Goal: Use online tool/utility: Utilize a website feature to perform a specific function

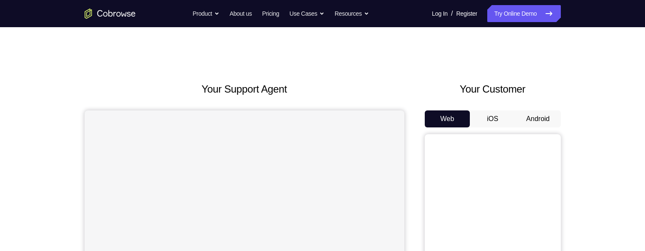
click at [541, 111] on button "Android" at bounding box center [537, 119] width 45 height 17
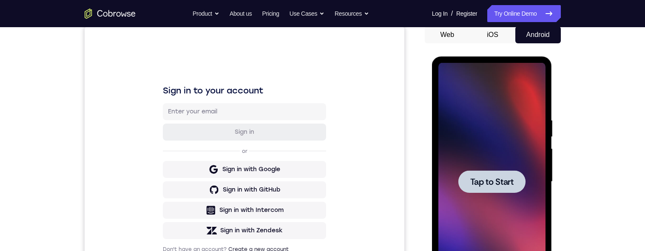
click at [485, 178] on span "Tap to Start" at bounding box center [491, 182] width 43 height 9
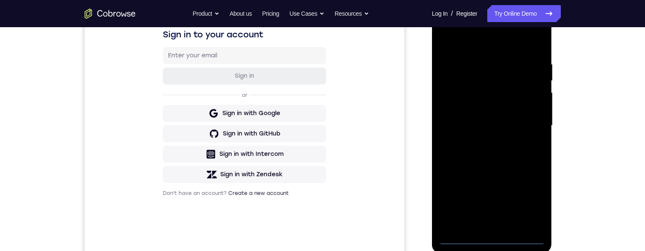
scroll to position [240, 0]
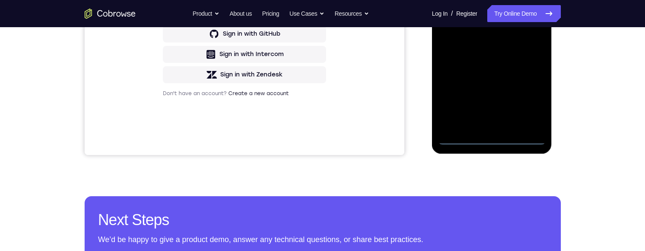
click at [491, 139] on div at bounding box center [491, 26] width 107 height 238
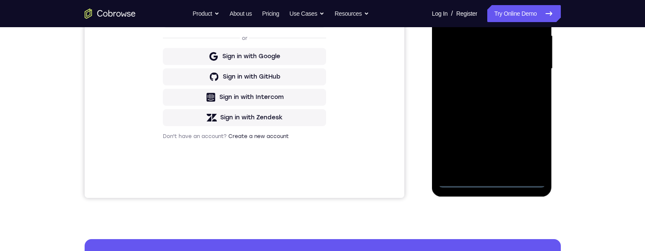
click at [529, 145] on div at bounding box center [491, 69] width 107 height 238
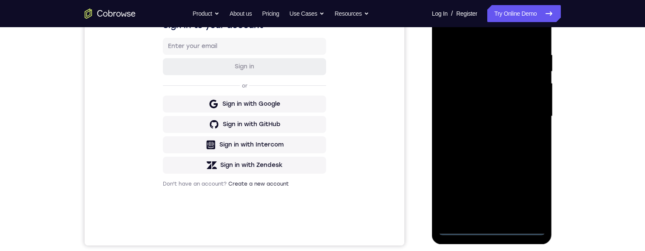
scroll to position [96, 0]
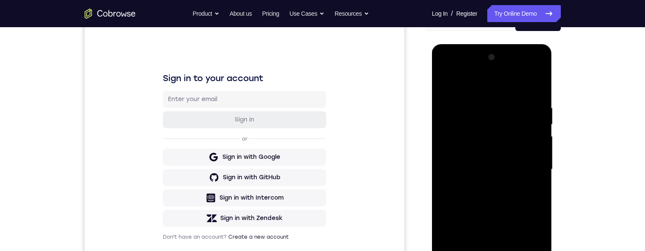
click at [465, 73] on div at bounding box center [491, 170] width 107 height 238
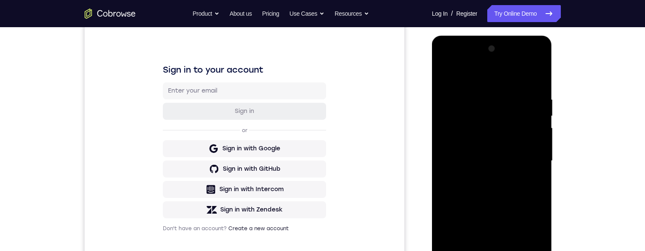
click at [528, 153] on div at bounding box center [491, 161] width 107 height 238
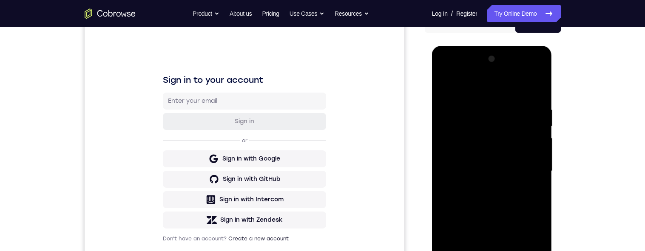
scroll to position [140, 0]
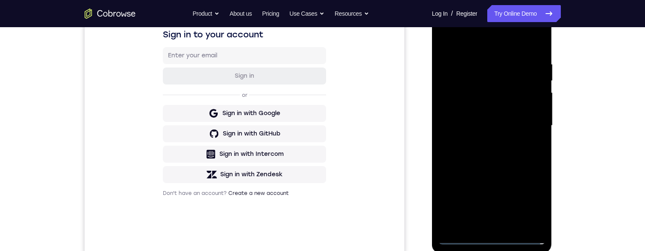
click at [480, 145] on div at bounding box center [491, 126] width 107 height 238
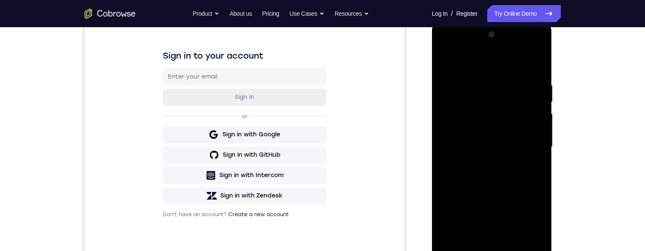
scroll to position [127, 0]
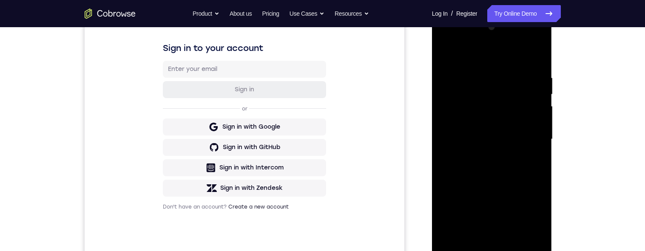
click at [498, 128] on div at bounding box center [491, 139] width 107 height 238
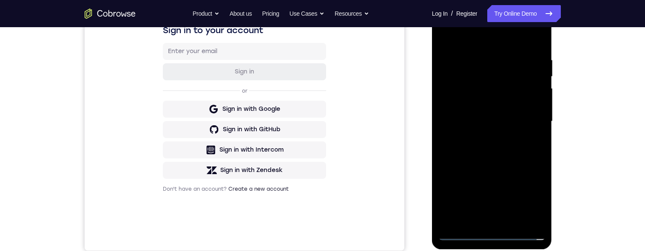
click at [484, 105] on div at bounding box center [491, 122] width 107 height 238
click at [495, 121] on div at bounding box center [491, 122] width 107 height 238
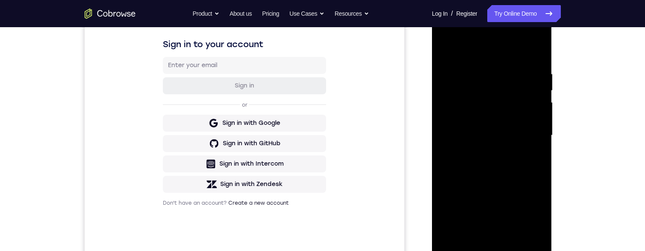
scroll to position [142, 0]
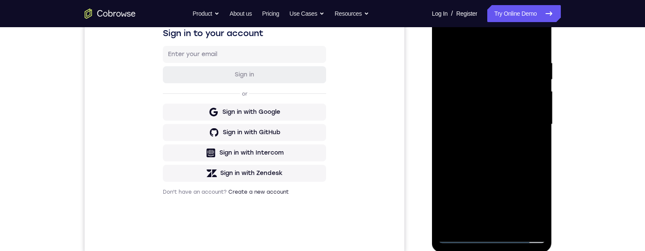
click at [509, 159] on div at bounding box center [491, 125] width 107 height 238
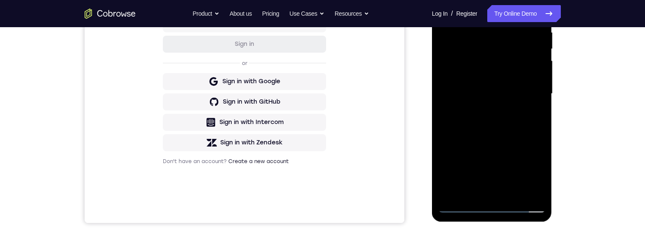
click at [540, 133] on div at bounding box center [491, 94] width 107 height 238
click at [537, 132] on div at bounding box center [491, 94] width 107 height 238
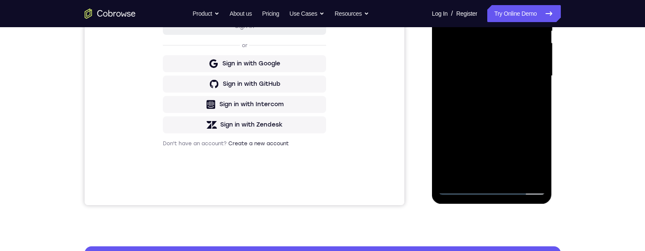
click at [447, 103] on div at bounding box center [491, 76] width 107 height 238
click at [447, 94] on div at bounding box center [491, 76] width 107 height 238
click at [446, 94] on div at bounding box center [491, 76] width 107 height 238
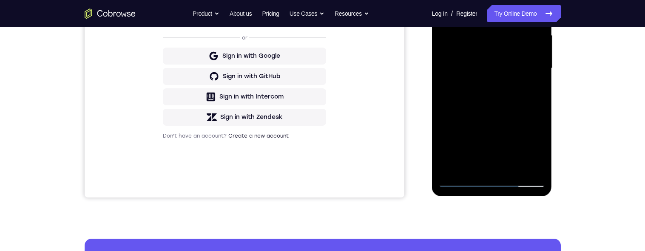
scroll to position [216, 0]
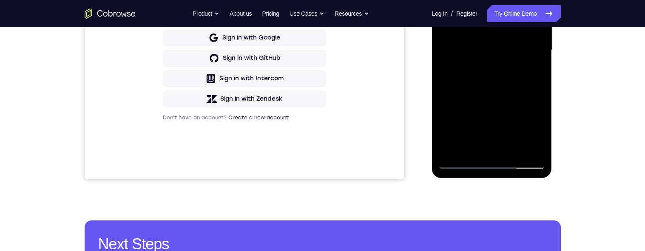
click at [446, 66] on div at bounding box center [491, 50] width 107 height 238
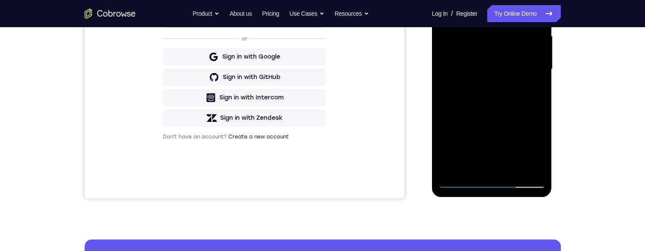
scroll to position [177, 0]
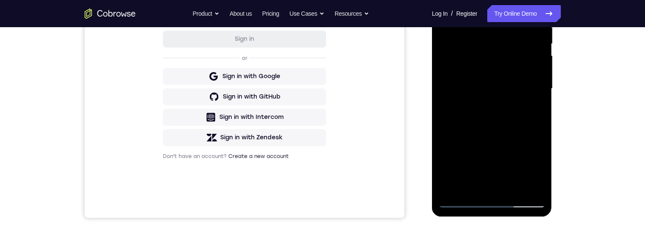
click at [514, 190] on div at bounding box center [491, 89] width 107 height 238
click at [510, 133] on div at bounding box center [491, 89] width 107 height 238
click at [523, 164] on div at bounding box center [491, 89] width 107 height 238
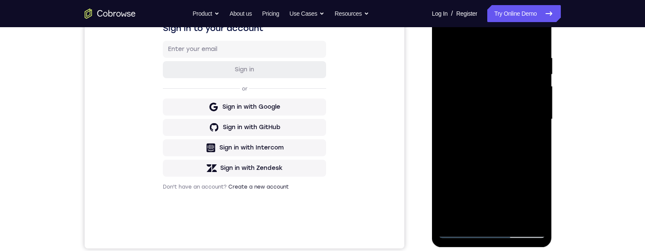
scroll to position [127, 0]
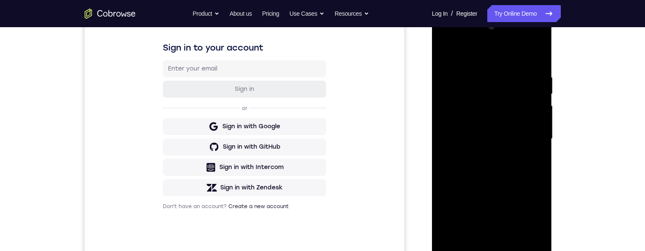
click at [445, 54] on div at bounding box center [491, 139] width 107 height 238
click at [446, 55] on div at bounding box center [491, 140] width 107 height 238
click at [509, 71] on div at bounding box center [491, 140] width 107 height 238
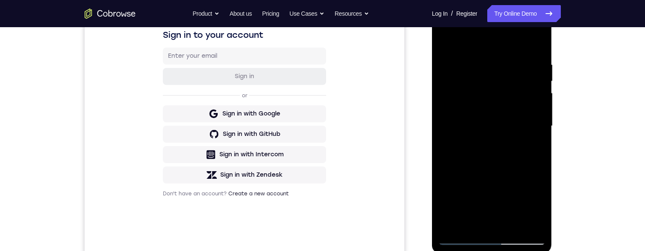
scroll to position [146, 0]
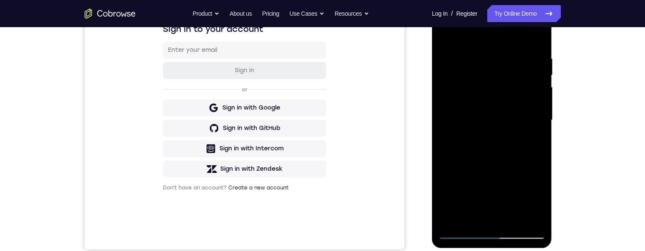
click at [536, 113] on div at bounding box center [491, 120] width 107 height 238
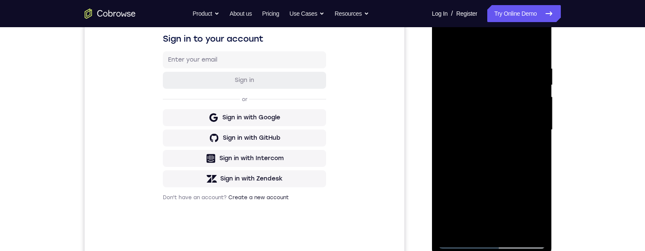
click at [536, 53] on div at bounding box center [491, 130] width 107 height 238
click at [484, 66] on div at bounding box center [491, 131] width 107 height 238
click at [446, 119] on div at bounding box center [491, 131] width 107 height 238
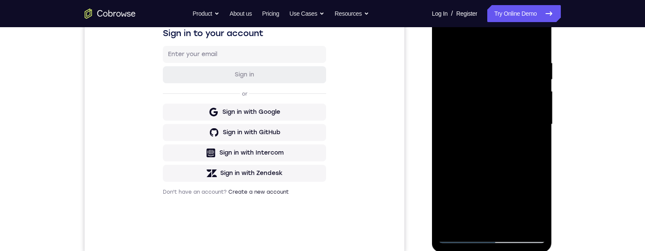
scroll to position [176, 0]
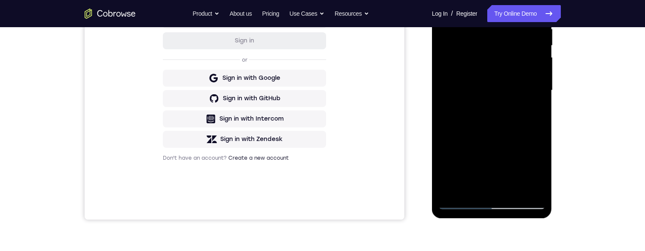
click at [463, 189] on div at bounding box center [491, 91] width 107 height 238
click at [496, 128] on div at bounding box center [491, 91] width 107 height 238
click at [515, 98] on div at bounding box center [491, 91] width 107 height 238
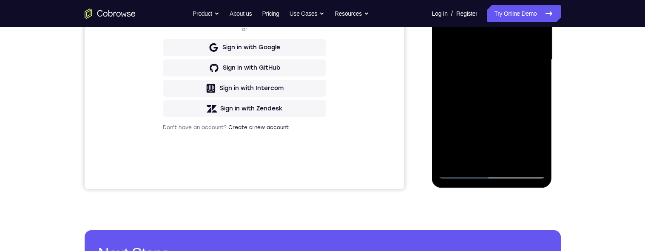
click at [508, 156] on div at bounding box center [491, 60] width 107 height 238
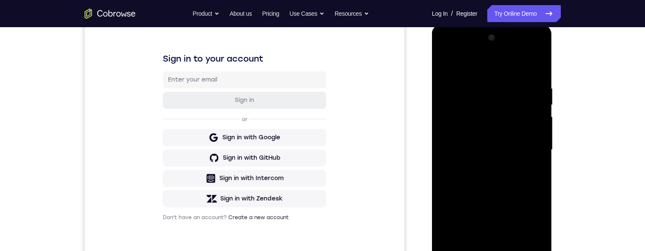
scroll to position [196, 0]
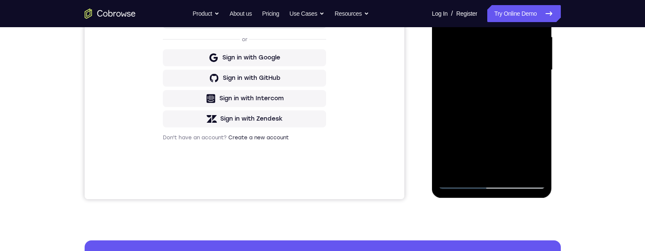
click at [532, 167] on div at bounding box center [491, 70] width 107 height 238
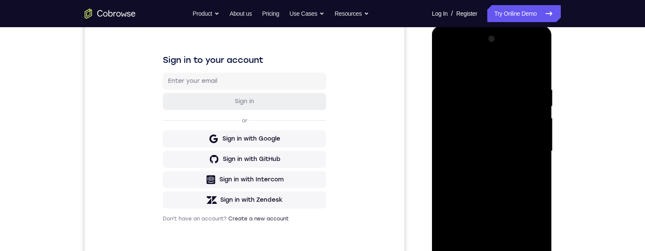
click at [535, 69] on div at bounding box center [491, 151] width 107 height 238
click at [531, 82] on div at bounding box center [491, 151] width 107 height 238
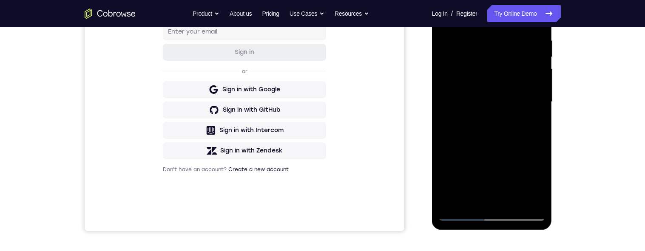
scroll to position [182, 0]
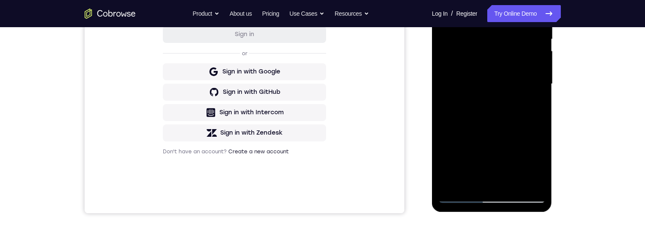
click at [525, 182] on div at bounding box center [491, 84] width 107 height 238
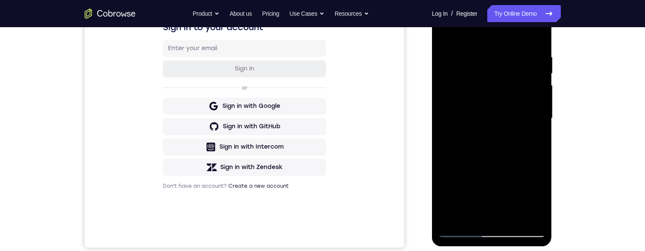
scroll to position [138, 0]
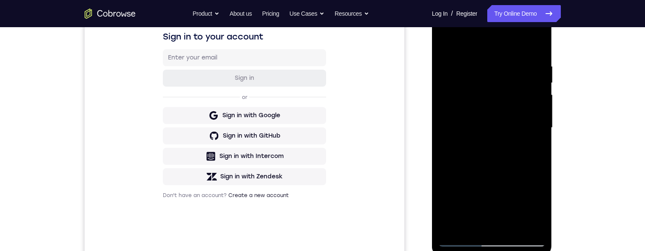
click at [542, 114] on div at bounding box center [491, 128] width 107 height 238
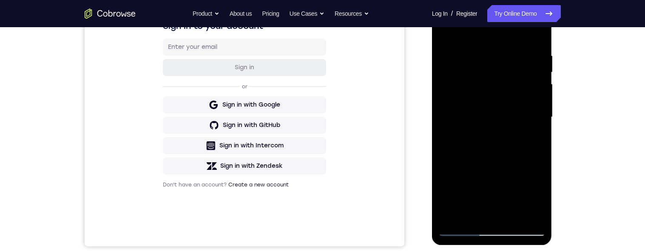
scroll to position [150, 0]
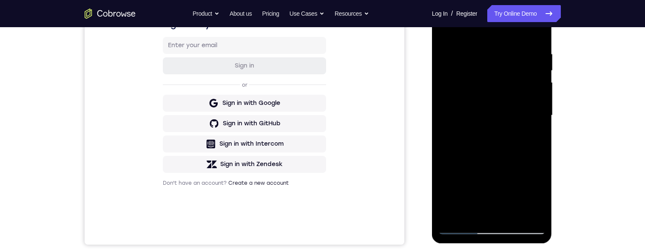
click at [534, 123] on div at bounding box center [491, 116] width 107 height 238
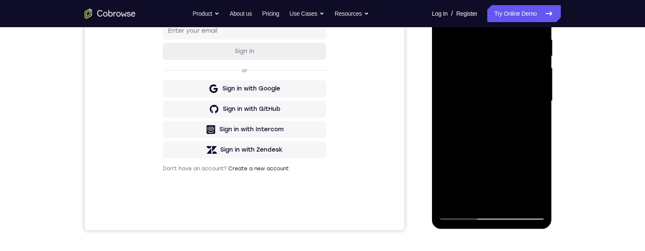
scroll to position [148, 0]
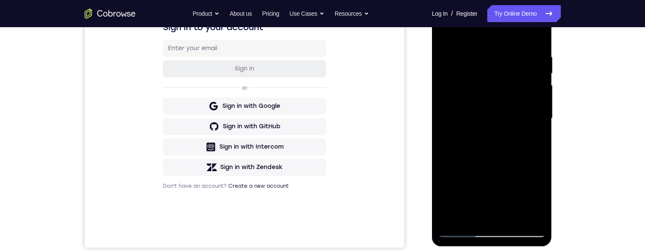
click at [460, 135] on div at bounding box center [491, 119] width 107 height 238
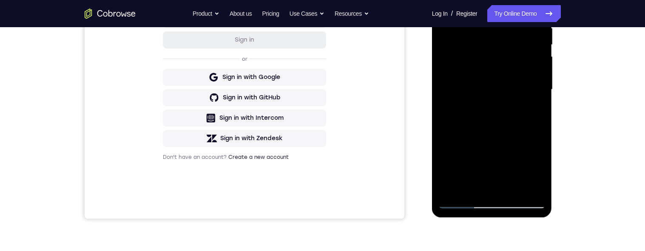
click at [536, 190] on div at bounding box center [491, 90] width 107 height 238
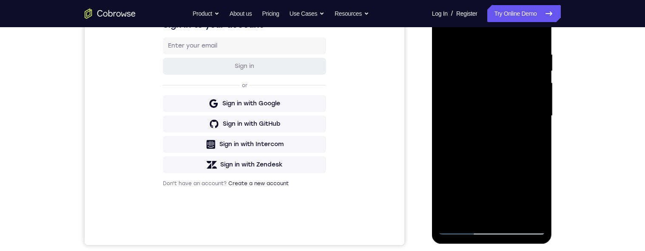
scroll to position [150, 0]
click at [448, 130] on div at bounding box center [491, 116] width 107 height 238
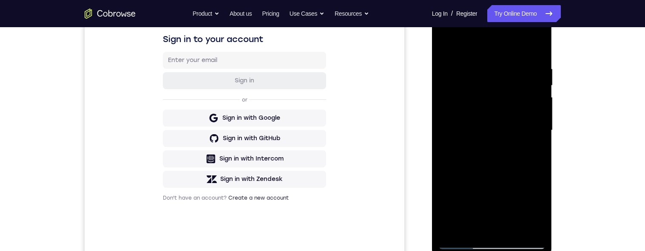
scroll to position [134, 0]
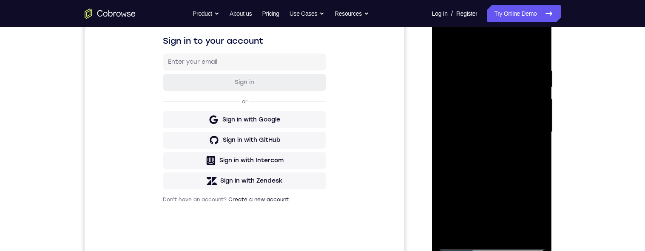
click at [446, 135] on div at bounding box center [491, 132] width 107 height 238
click at [453, 131] on div at bounding box center [491, 132] width 107 height 238
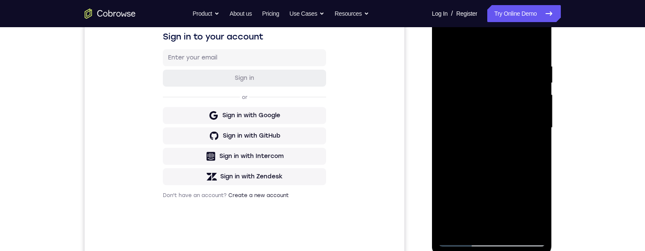
click at [460, 132] on div at bounding box center [491, 128] width 107 height 238
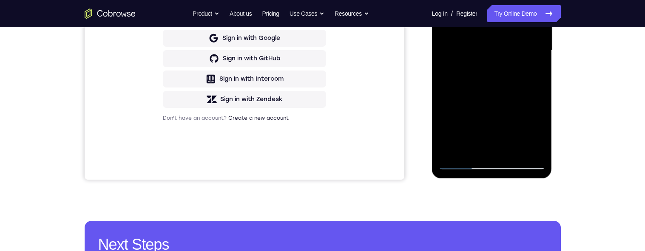
scroll to position [126, 0]
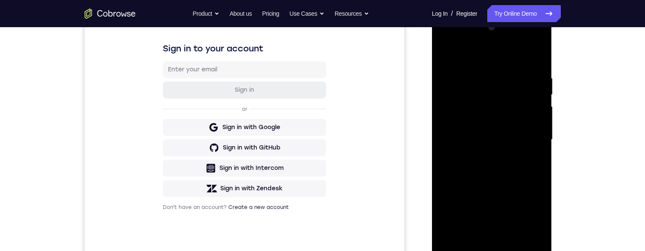
click at [453, 141] on div at bounding box center [491, 140] width 107 height 238
click at [534, 60] on div at bounding box center [491, 140] width 107 height 238
click at [450, 145] on div at bounding box center [491, 140] width 107 height 238
click at [536, 70] on div at bounding box center [491, 140] width 107 height 238
click at [535, 114] on div at bounding box center [491, 140] width 107 height 238
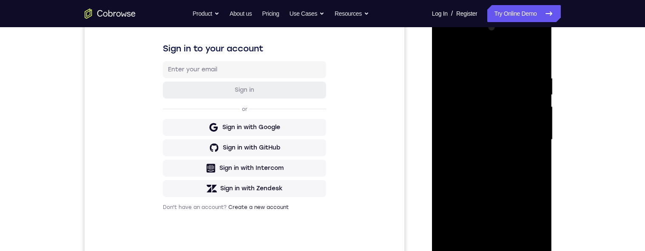
click at [536, 117] on div at bounding box center [491, 140] width 107 height 238
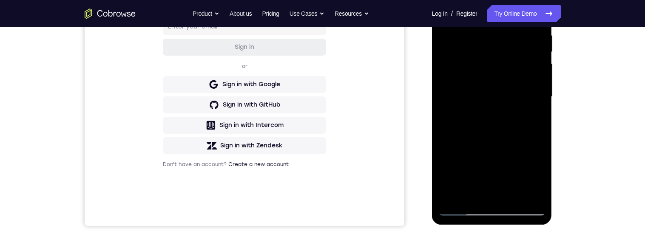
scroll to position [193, 0]
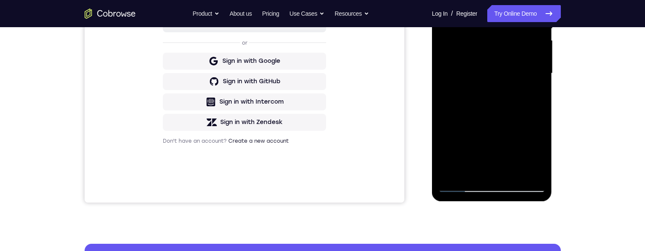
click at [536, 172] on div at bounding box center [491, 74] width 107 height 238
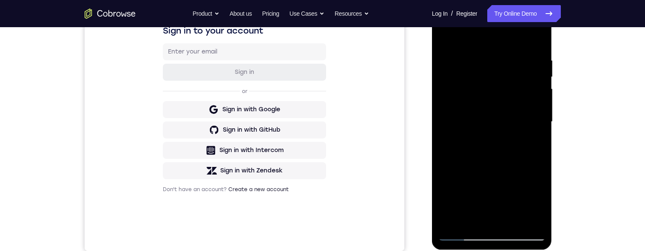
scroll to position [139, 0]
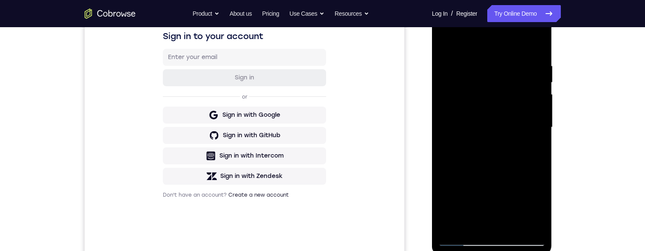
click at [542, 133] on div at bounding box center [491, 128] width 107 height 238
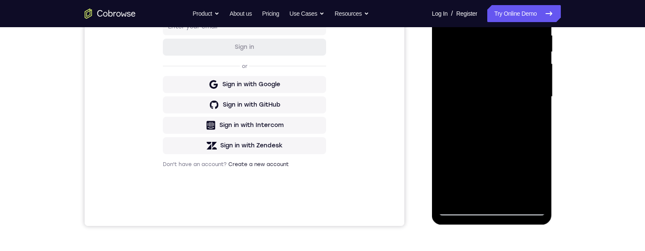
scroll to position [178, 0]
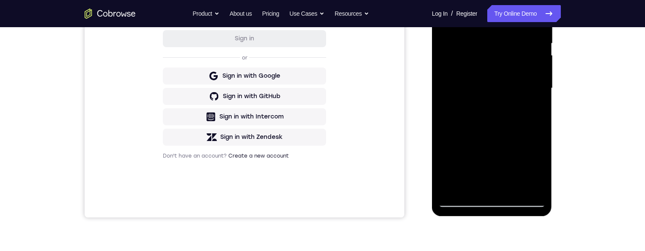
click at [516, 91] on div at bounding box center [491, 88] width 107 height 238
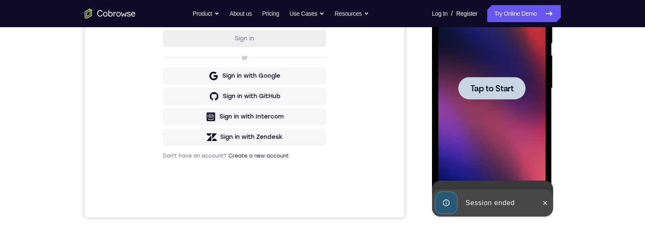
scroll to position [142, 0]
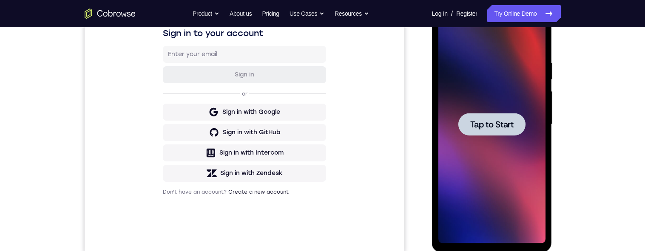
click at [492, 116] on div at bounding box center [491, 124] width 67 height 23
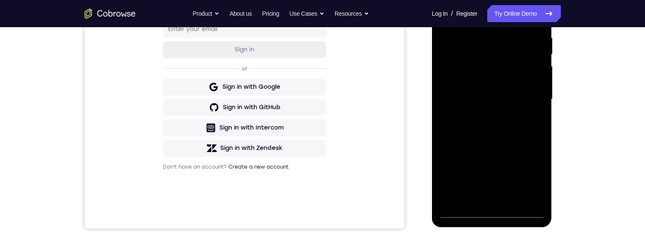
scroll to position [198, 0]
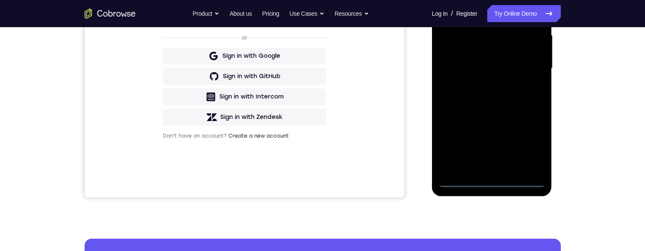
click at [493, 179] on div at bounding box center [491, 68] width 107 height 238
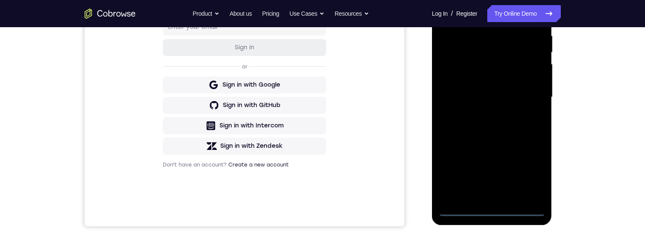
click at [528, 176] on div at bounding box center [491, 97] width 107 height 238
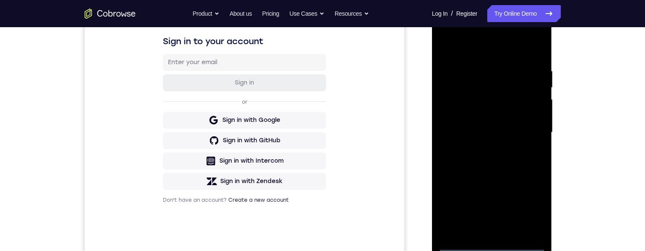
scroll to position [96, 0]
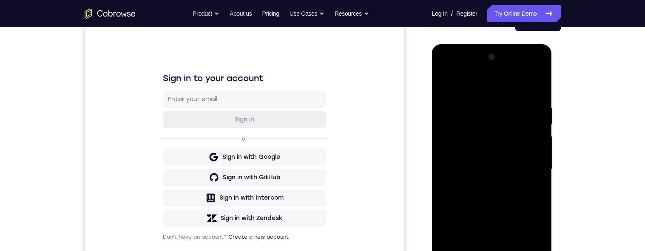
click at [473, 73] on div at bounding box center [491, 170] width 107 height 238
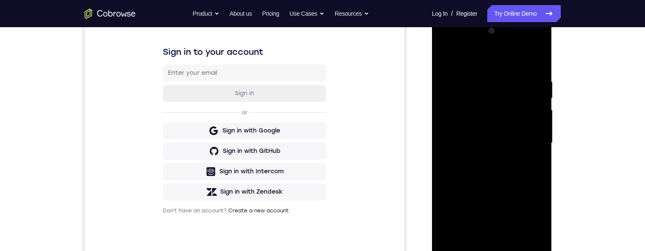
click at [475, 46] on div at bounding box center [491, 143] width 107 height 238
click at [479, 44] on div at bounding box center [491, 143] width 107 height 238
click at [530, 141] on div at bounding box center [491, 143] width 107 height 238
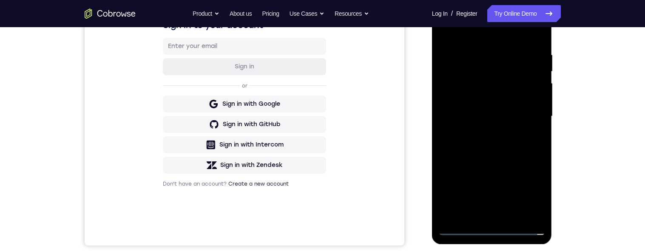
click at [484, 135] on div at bounding box center [491, 116] width 107 height 238
click at [514, 113] on div at bounding box center [491, 116] width 107 height 238
click at [460, 100] on div at bounding box center [491, 116] width 107 height 238
click at [489, 119] on div at bounding box center [491, 116] width 107 height 238
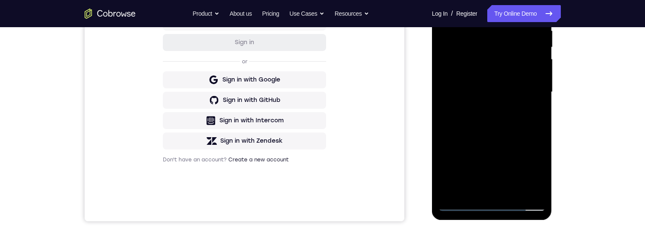
scroll to position [174, 0]
click at [533, 140] on div at bounding box center [491, 92] width 107 height 238
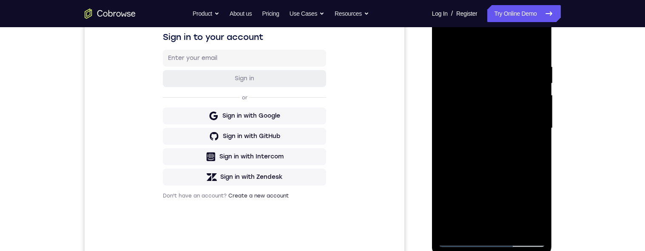
scroll to position [202, 0]
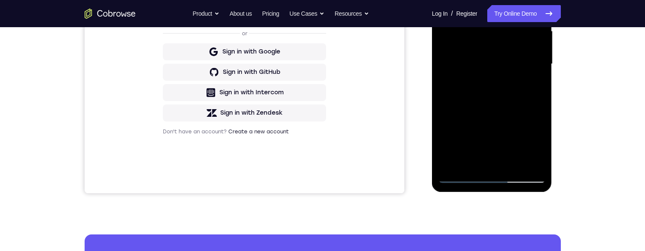
click at [489, 173] on div at bounding box center [491, 64] width 107 height 238
click at [489, 177] on div at bounding box center [491, 64] width 107 height 238
click at [492, 176] on div at bounding box center [491, 64] width 107 height 238
click at [491, 176] on div at bounding box center [491, 64] width 107 height 238
click at [493, 174] on div at bounding box center [491, 64] width 107 height 238
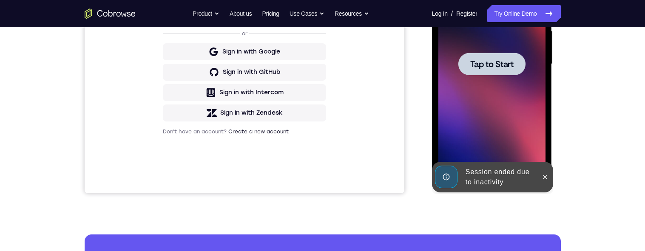
click at [479, 69] on div at bounding box center [491, 64] width 67 height 23
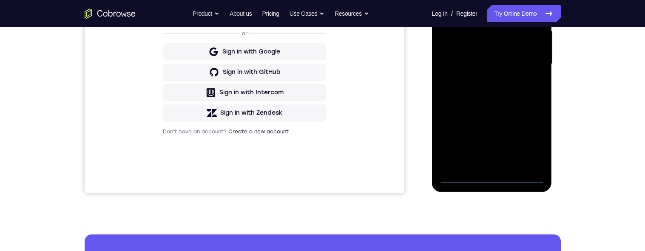
scroll to position [238, 0]
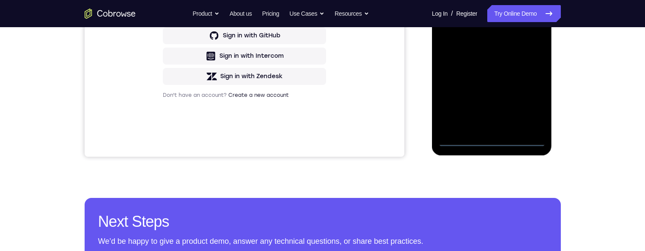
click at [492, 142] on div at bounding box center [491, 28] width 107 height 238
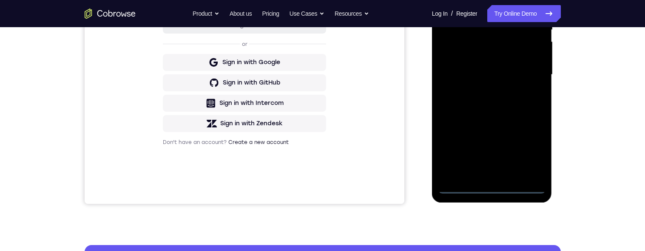
scroll to position [230, 0]
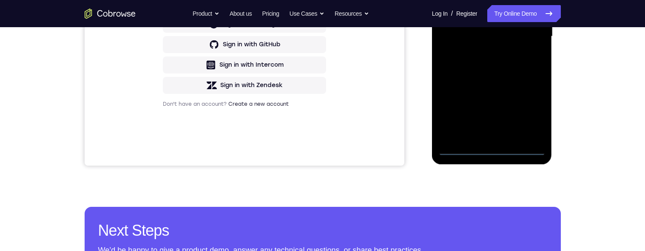
click at [528, 115] on div at bounding box center [491, 37] width 107 height 238
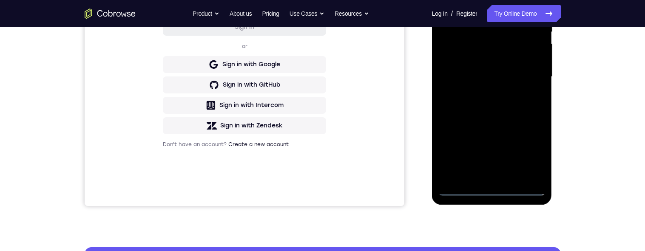
click at [532, 150] on div at bounding box center [491, 77] width 107 height 238
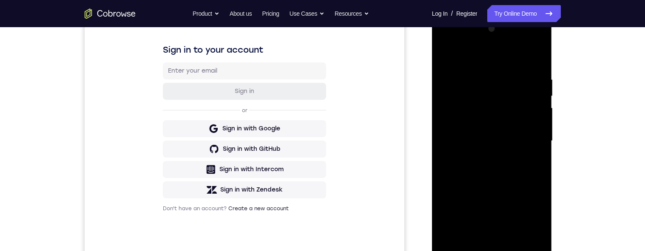
scroll to position [125, 0]
click at [468, 37] on div at bounding box center [491, 141] width 107 height 238
click at [469, 42] on div at bounding box center [491, 141] width 107 height 238
click at [524, 136] on div at bounding box center [491, 141] width 107 height 238
click at [531, 137] on div at bounding box center [491, 141] width 107 height 238
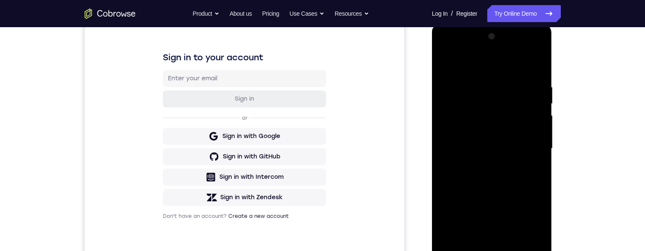
scroll to position [131, 0]
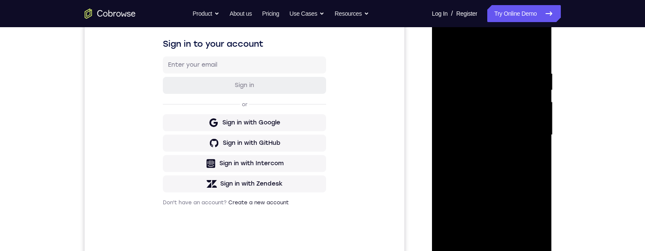
click at [483, 153] on div at bounding box center [491, 135] width 107 height 238
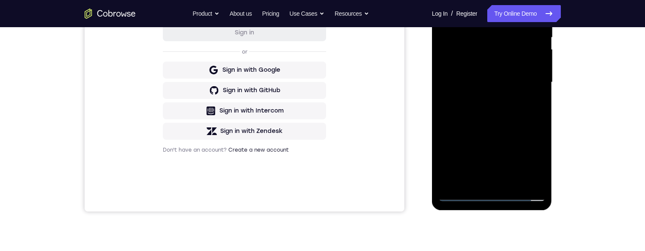
click at [510, 82] on div at bounding box center [491, 82] width 107 height 238
click at [509, 74] on div at bounding box center [491, 82] width 107 height 238
click at [479, 69] on div at bounding box center [491, 82] width 107 height 238
click at [482, 47] on div at bounding box center [491, 82] width 107 height 238
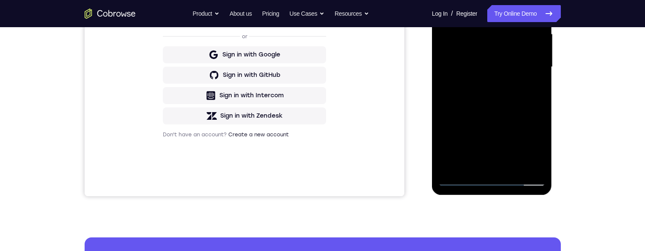
click at [542, 150] on div at bounding box center [491, 67] width 107 height 238
click at [540, 147] on div at bounding box center [491, 67] width 107 height 238
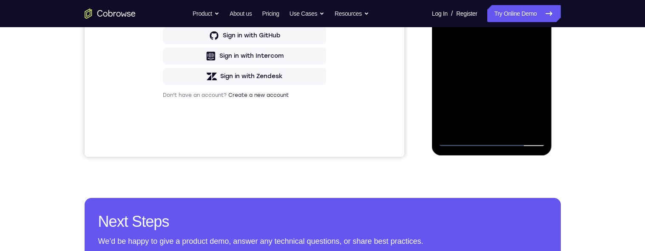
click at [541, 109] on div at bounding box center [491, 28] width 107 height 238
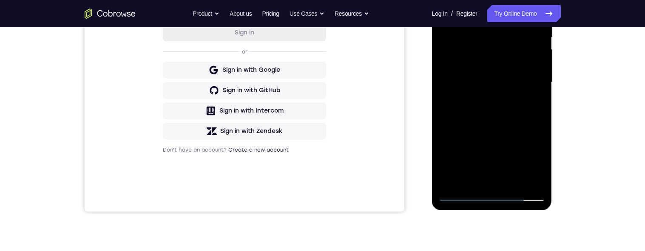
scroll to position [184, 0]
click at [505, 64] on div at bounding box center [491, 82] width 107 height 238
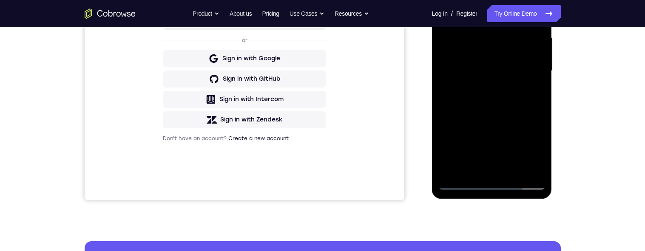
scroll to position [160, 0]
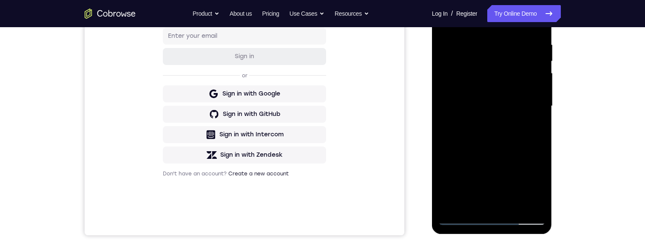
click at [537, 188] on div at bounding box center [491, 106] width 107 height 238
click at [537, 187] on div at bounding box center [491, 106] width 107 height 238
click at [538, 186] on div at bounding box center [491, 106] width 107 height 238
click at [540, 183] on div at bounding box center [491, 106] width 107 height 238
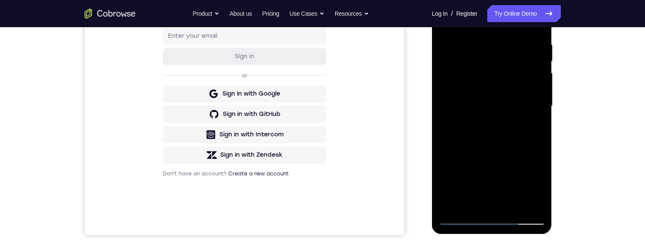
click at [541, 183] on div at bounding box center [491, 106] width 107 height 238
click at [541, 191] on div at bounding box center [491, 106] width 107 height 238
click at [538, 188] on div at bounding box center [491, 106] width 107 height 238
click at [538, 189] on div at bounding box center [491, 106] width 107 height 238
click at [539, 189] on div at bounding box center [491, 106] width 107 height 238
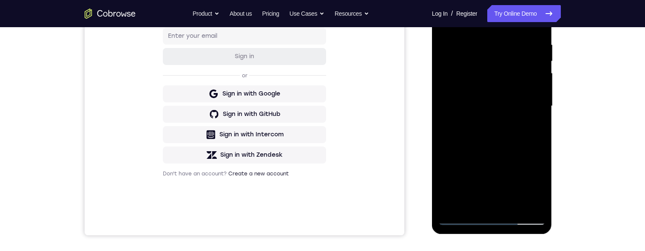
click at [538, 188] on div at bounding box center [491, 106] width 107 height 238
click at [537, 188] on div at bounding box center [491, 106] width 107 height 238
click at [536, 188] on div at bounding box center [491, 106] width 107 height 238
click at [536, 187] on div at bounding box center [491, 106] width 107 height 238
click at [536, 184] on div at bounding box center [491, 106] width 107 height 238
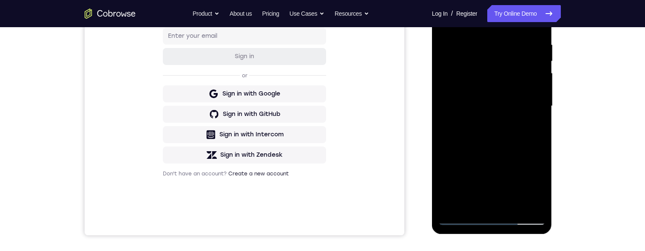
click at [622, 36] on div "Your Support Agent Your Customer Web iOS Android Next Steps We’d be happy to gi…" at bounding box center [322, 147] width 645 height 561
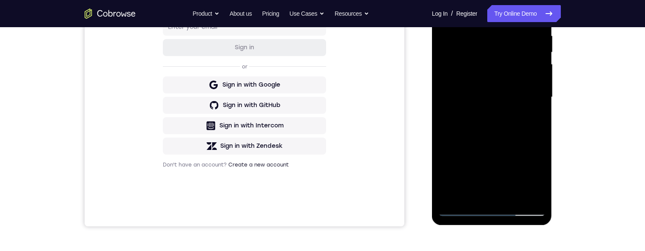
click at [484, 60] on div at bounding box center [491, 97] width 107 height 238
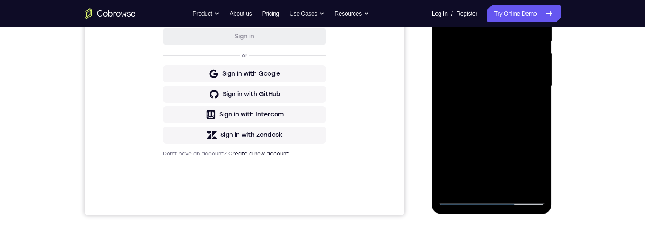
click at [468, 49] on div at bounding box center [491, 86] width 107 height 238
click at [459, 54] on div at bounding box center [491, 86] width 107 height 238
click at [460, 53] on div at bounding box center [491, 86] width 107 height 238
click at [462, 49] on div at bounding box center [491, 86] width 107 height 238
click at [463, 48] on div at bounding box center [491, 86] width 107 height 238
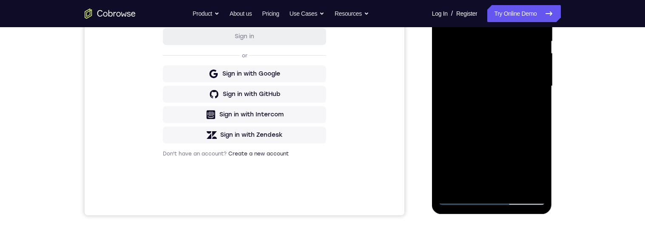
click at [491, 66] on div at bounding box center [491, 86] width 107 height 238
click at [480, 86] on div at bounding box center [491, 86] width 107 height 238
click at [536, 68] on div at bounding box center [491, 86] width 107 height 238
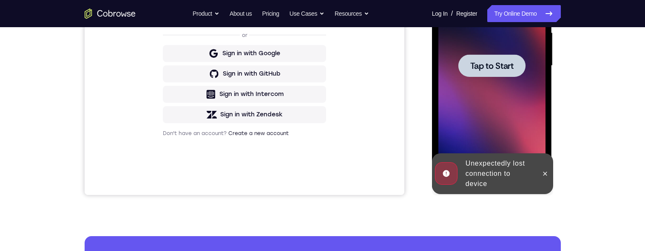
scroll to position [193, 0]
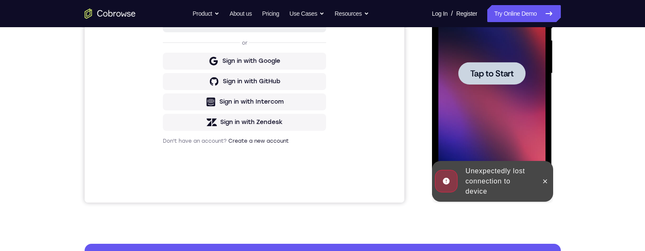
click at [496, 73] on span "Tap to Start" at bounding box center [491, 73] width 43 height 9
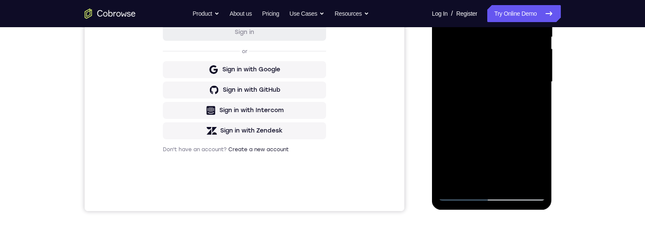
scroll to position [227, 0]
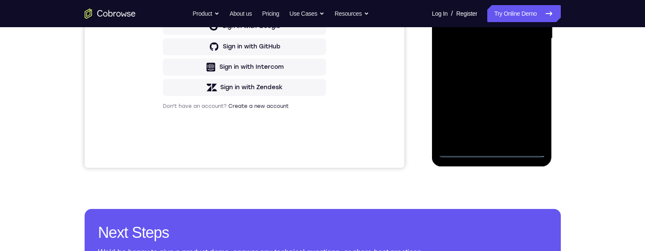
click at [491, 149] on div at bounding box center [491, 39] width 107 height 238
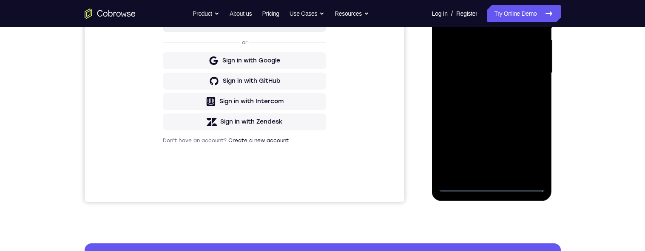
scroll to position [223, 0]
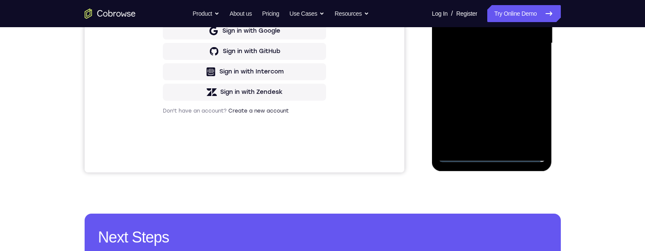
click at [497, 153] on div at bounding box center [491, 43] width 107 height 238
click at [490, 159] on div at bounding box center [491, 43] width 107 height 238
click at [491, 156] on div at bounding box center [491, 43] width 107 height 238
click at [492, 155] on div at bounding box center [491, 43] width 107 height 238
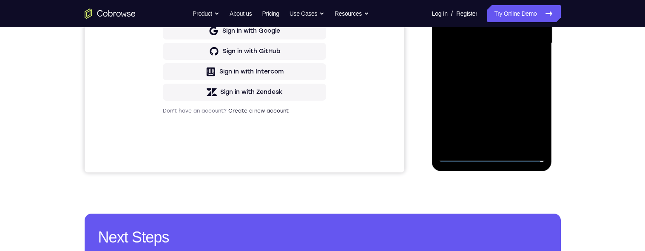
click at [492, 154] on div at bounding box center [491, 43] width 107 height 238
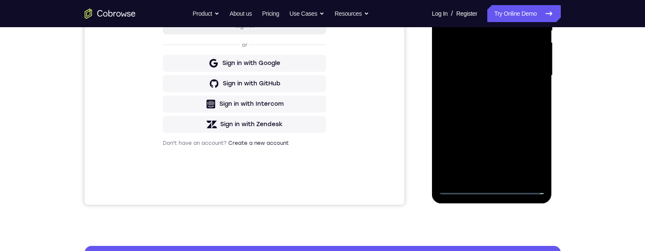
scroll to position [190, 0]
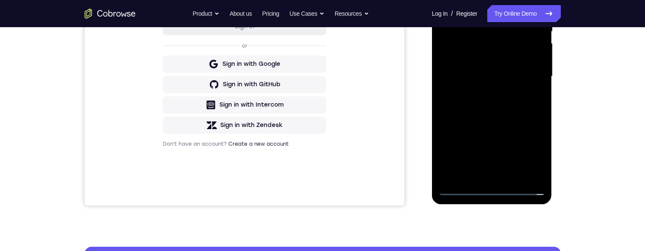
click at [529, 150] on div at bounding box center [491, 76] width 107 height 238
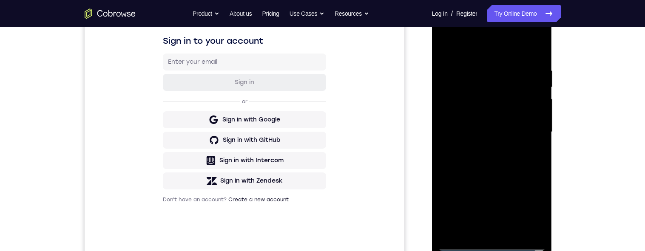
scroll to position [123, 0]
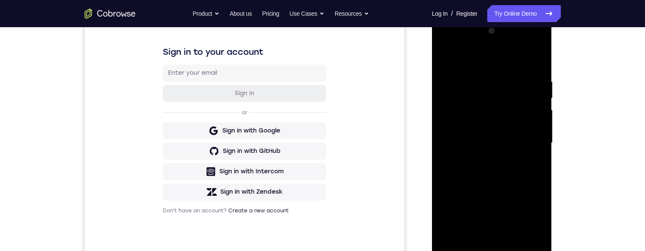
click at [471, 45] on div at bounding box center [491, 143] width 107 height 238
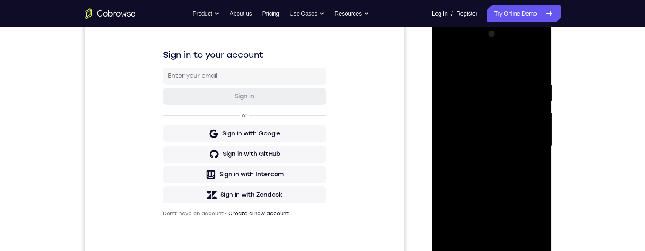
scroll to position [163, 0]
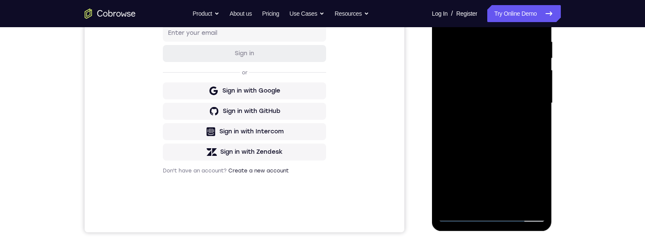
click at [530, 99] on div at bounding box center [491, 103] width 107 height 238
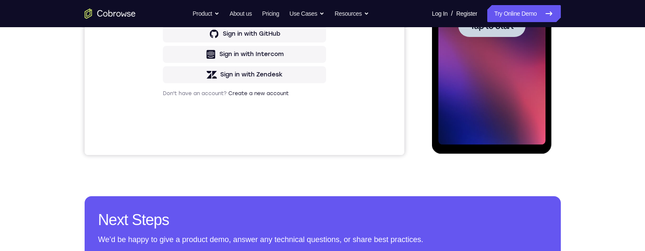
scroll to position [190, 0]
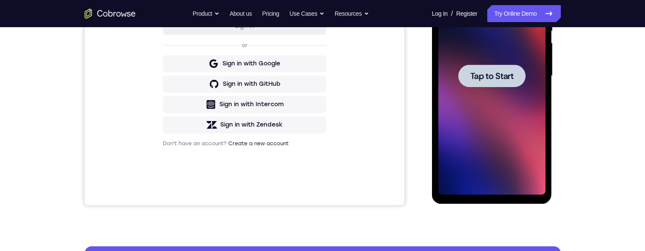
click at [490, 75] on span "Tap to Start" at bounding box center [491, 76] width 43 height 9
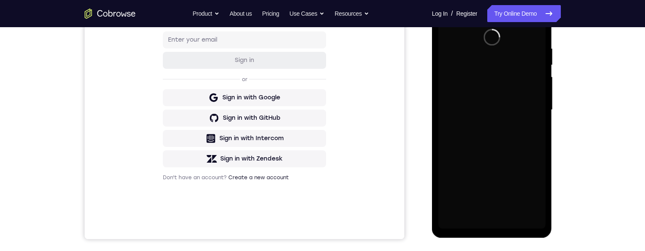
click at [586, 150] on div "Your Support Agent Your Customer Web iOS Android Next Steps We’d be happy to gi…" at bounding box center [323, 151] width 544 height 561
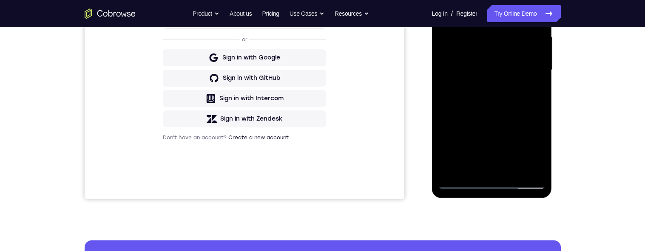
scroll to position [227, 0]
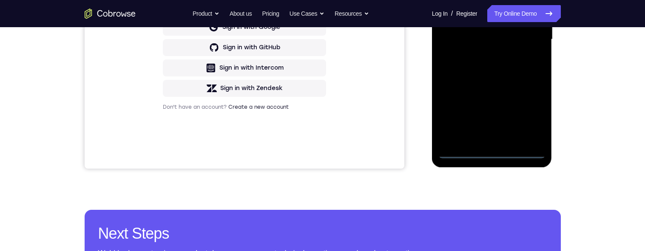
click at [493, 150] on div at bounding box center [491, 40] width 107 height 238
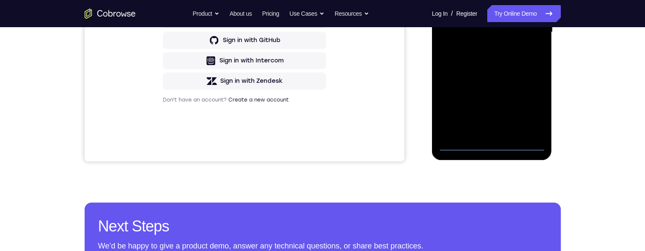
scroll to position [209, 0]
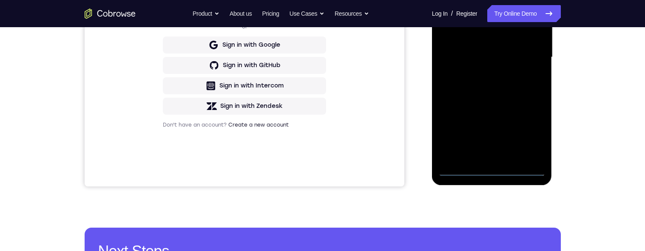
click at [532, 137] on div at bounding box center [491, 57] width 107 height 238
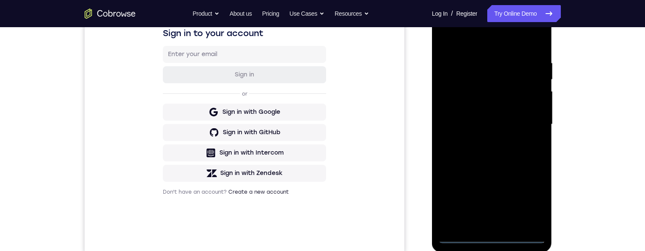
scroll to position [113, 0]
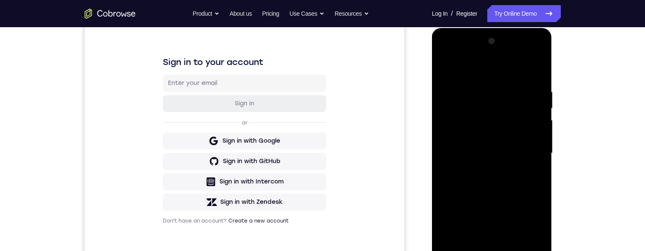
click at [461, 55] on div at bounding box center [491, 153] width 107 height 238
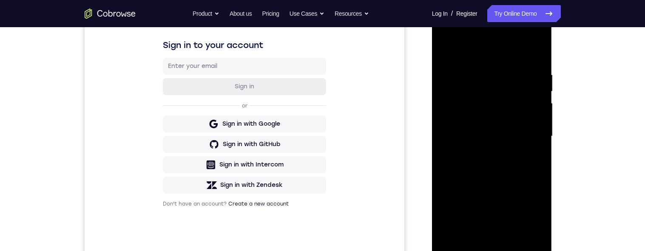
click at [528, 141] on div at bounding box center [491, 136] width 107 height 238
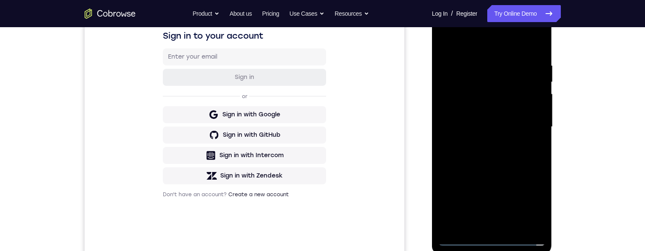
click at [484, 143] on div at bounding box center [491, 127] width 107 height 238
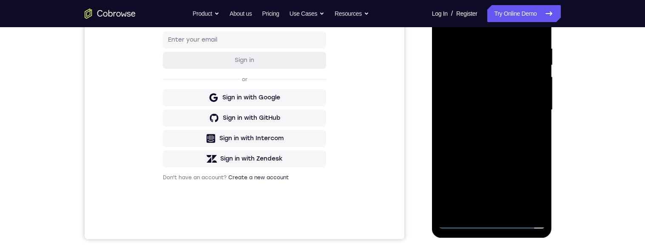
click at [523, 102] on div at bounding box center [491, 110] width 107 height 238
click at [486, 96] on div at bounding box center [491, 110] width 107 height 238
click at [499, 113] on div at bounding box center [491, 110] width 107 height 238
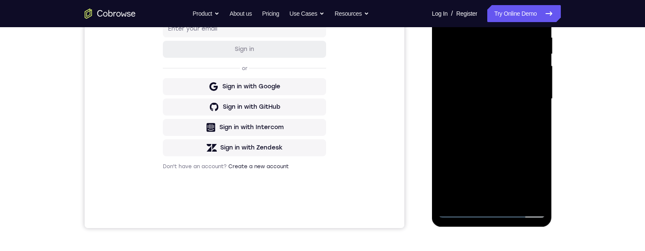
click at [525, 131] on div at bounding box center [491, 99] width 107 height 238
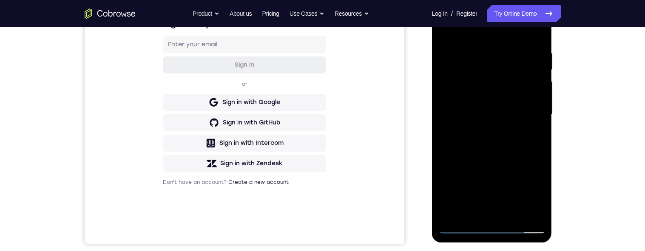
click at [540, 154] on div at bounding box center [491, 115] width 107 height 238
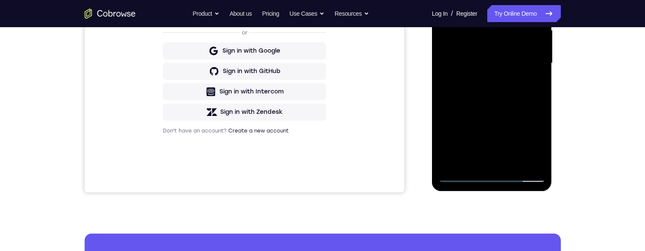
scroll to position [208, 0]
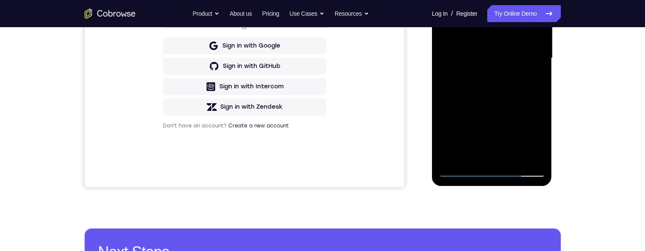
click at [446, 137] on div at bounding box center [491, 58] width 107 height 238
click at [447, 116] on div at bounding box center [491, 58] width 107 height 238
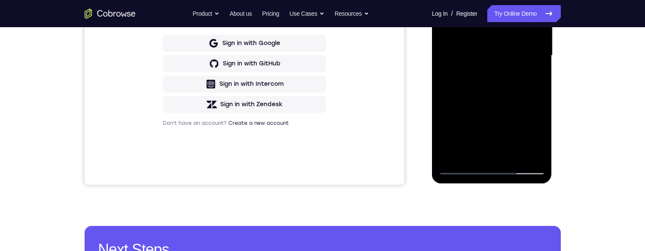
click at [540, 76] on div at bounding box center [491, 56] width 107 height 238
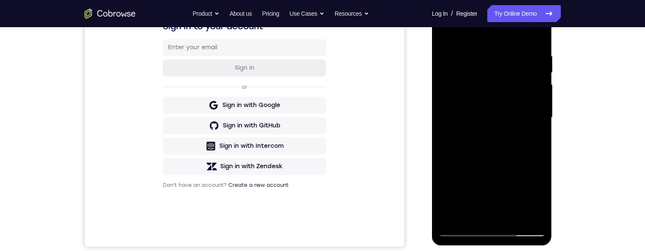
scroll to position [140, 0]
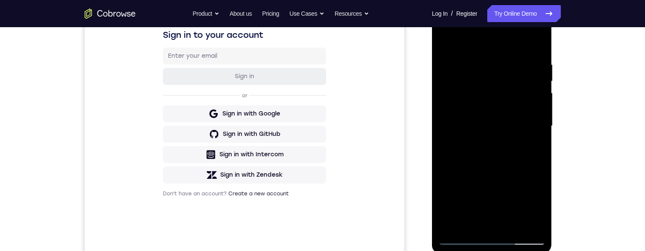
click at [516, 69] on div at bounding box center [491, 126] width 107 height 238
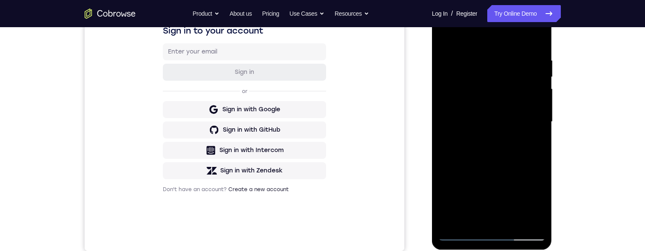
scroll to position [155, 0]
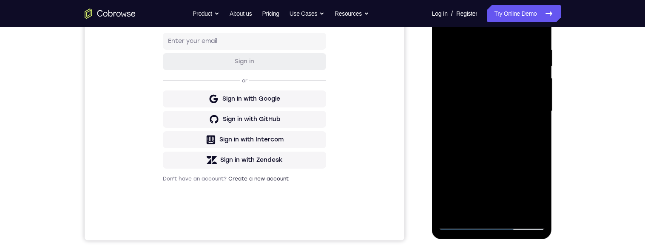
click at [479, 48] on div at bounding box center [491, 111] width 107 height 238
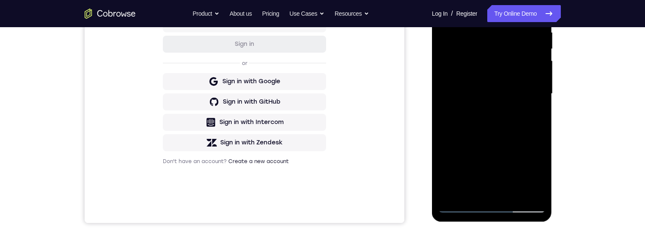
scroll to position [147, 0]
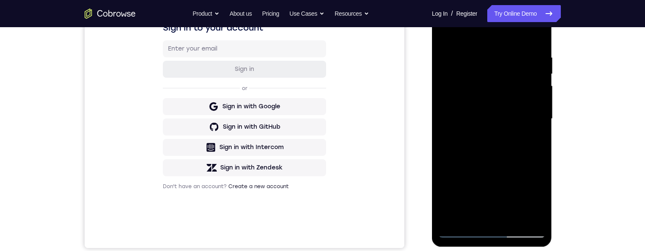
click at [532, 141] on div at bounding box center [491, 119] width 107 height 238
click at [536, 106] on div at bounding box center [491, 119] width 107 height 238
click at [537, 59] on div at bounding box center [491, 119] width 107 height 238
click at [532, 90] on div at bounding box center [491, 119] width 107 height 238
click at [440, 106] on div at bounding box center [491, 119] width 107 height 238
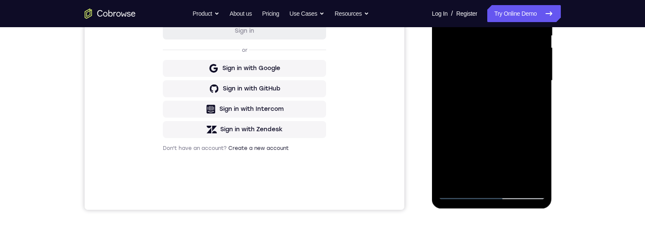
scroll to position [146, 0]
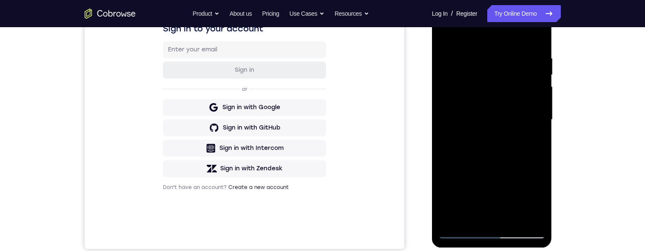
click at [537, 40] on div at bounding box center [491, 120] width 107 height 238
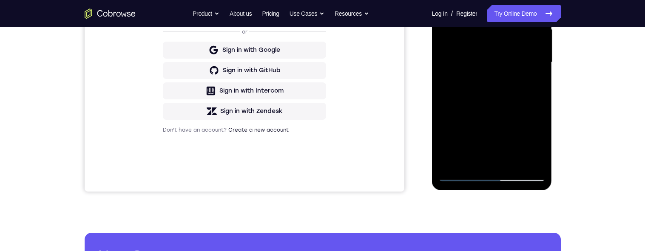
scroll to position [221, 0]
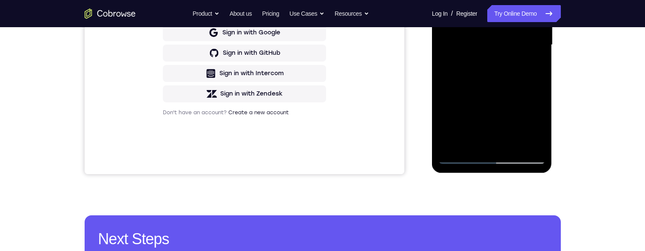
click at [516, 146] on div at bounding box center [491, 45] width 107 height 238
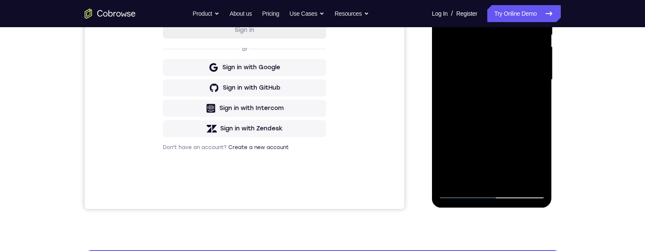
click at [584, 169] on div "Your Support Agent Your Customer Web iOS Android Next Steps We’d be happy to gi…" at bounding box center [323, 121] width 544 height 561
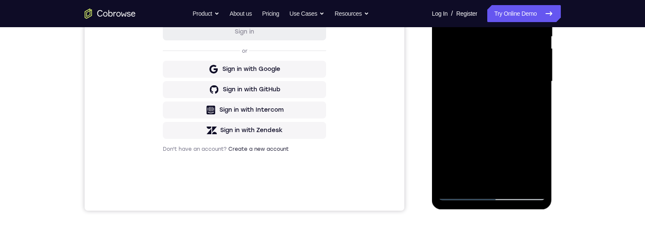
scroll to position [210, 0]
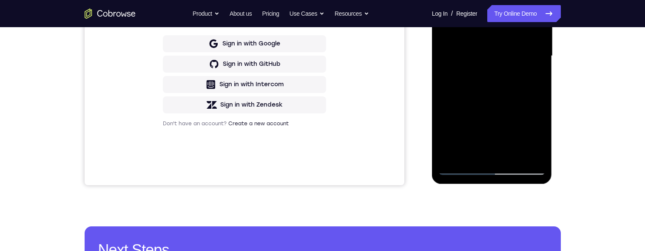
click at [513, 157] on div at bounding box center [491, 56] width 107 height 238
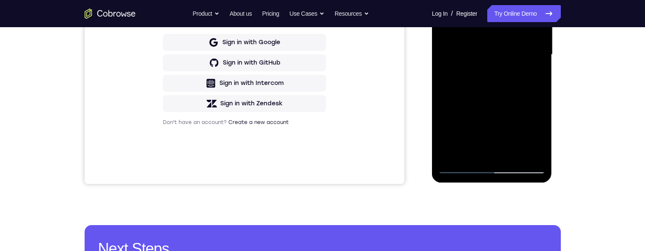
scroll to position [208, 0]
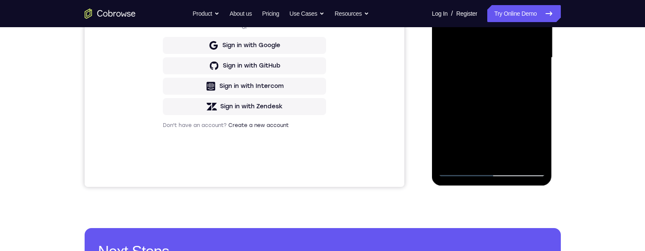
click at [498, 105] on div at bounding box center [491, 58] width 107 height 238
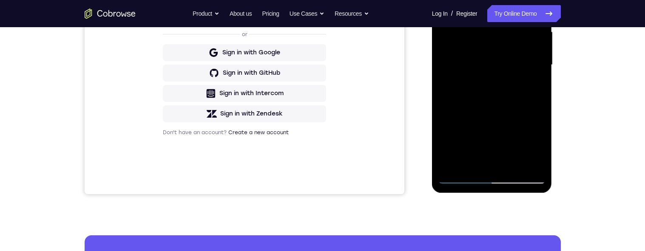
click at [506, 109] on div at bounding box center [491, 65] width 107 height 238
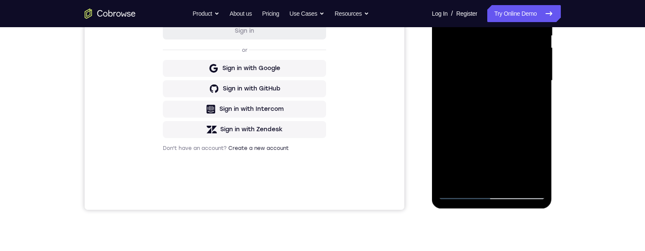
click at [493, 98] on div at bounding box center [491, 81] width 107 height 238
click at [493, 99] on div at bounding box center [491, 81] width 107 height 238
click at [491, 94] on div at bounding box center [491, 81] width 107 height 238
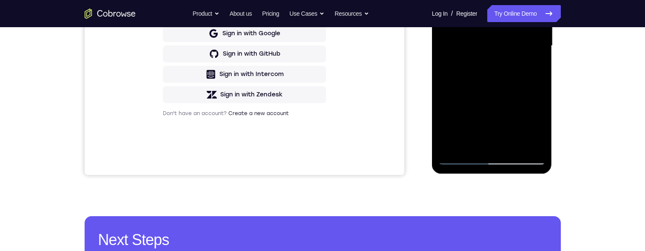
scroll to position [208, 0]
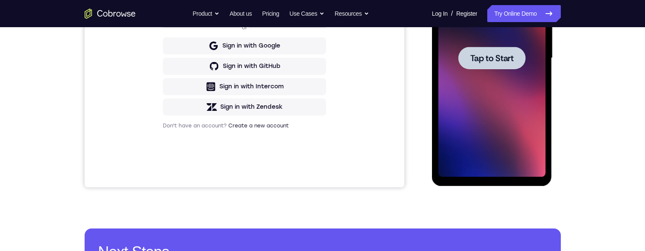
click at [493, 68] on div at bounding box center [491, 58] width 67 height 23
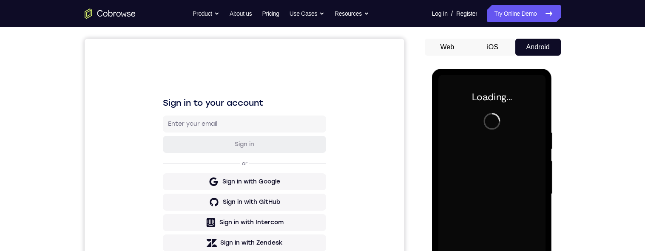
scroll to position [75, 0]
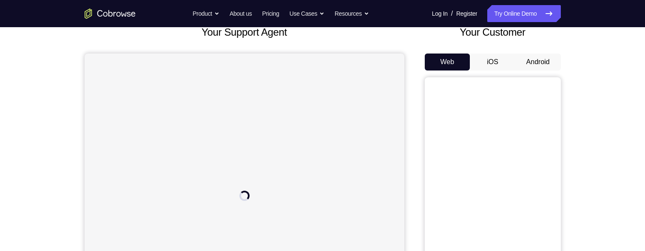
scroll to position [62, 0]
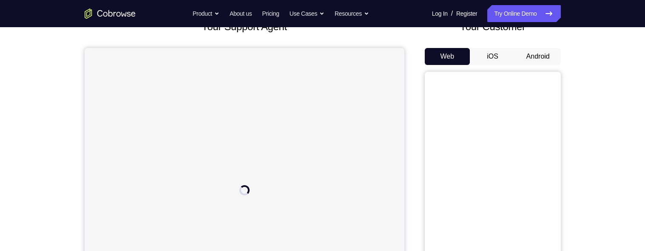
click at [531, 57] on button "Android" at bounding box center [537, 56] width 45 height 17
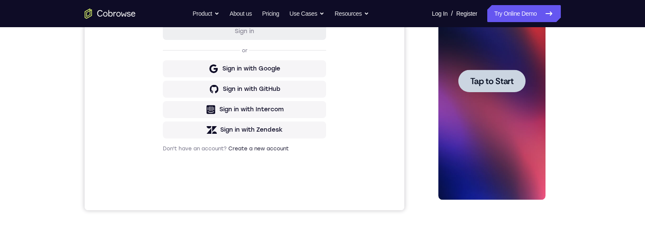
scroll to position [184, 0]
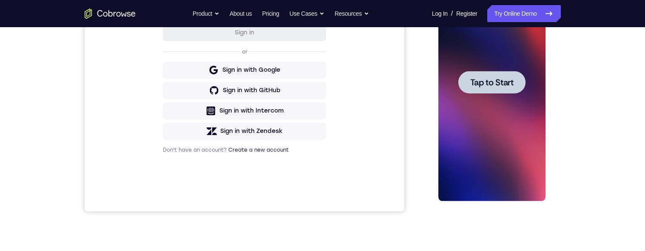
click at [492, 90] on div at bounding box center [491, 82] width 67 height 23
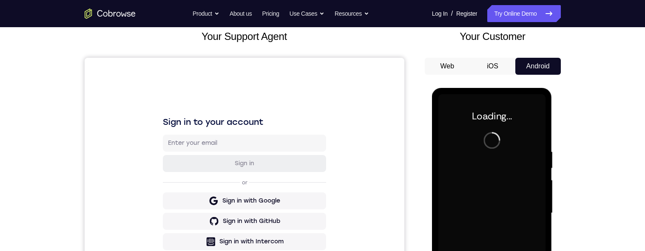
scroll to position [131, 0]
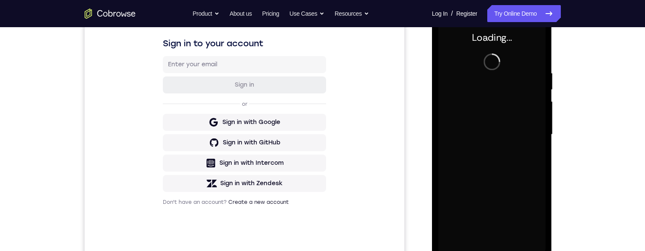
click at [590, 133] on div "Your Support Agent Your Customer Web iOS Android Next Steps We’d be happy to gi…" at bounding box center [323, 176] width 544 height 561
click at [506, 102] on div at bounding box center [491, 135] width 107 height 238
click at [500, 104] on div at bounding box center [491, 135] width 107 height 238
click at [510, 108] on div at bounding box center [491, 135] width 107 height 238
click at [503, 112] on div at bounding box center [491, 135] width 107 height 238
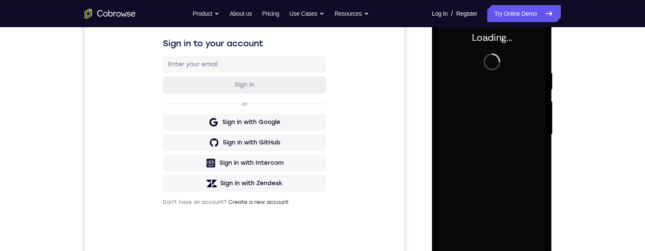
click at [499, 118] on div at bounding box center [491, 135] width 107 height 238
click at [502, 116] on div at bounding box center [491, 135] width 107 height 238
click at [505, 114] on div at bounding box center [491, 135] width 107 height 238
click at [505, 96] on div at bounding box center [491, 135] width 107 height 238
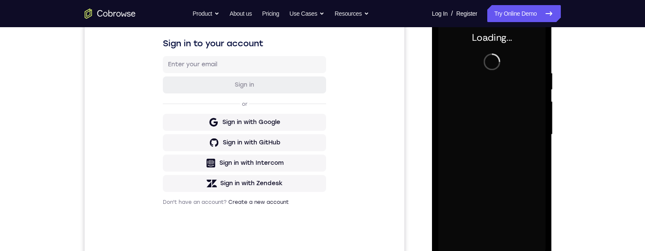
click at [507, 102] on div at bounding box center [491, 135] width 107 height 238
click at [507, 115] on div at bounding box center [491, 135] width 107 height 238
click at [519, 113] on div at bounding box center [491, 135] width 107 height 238
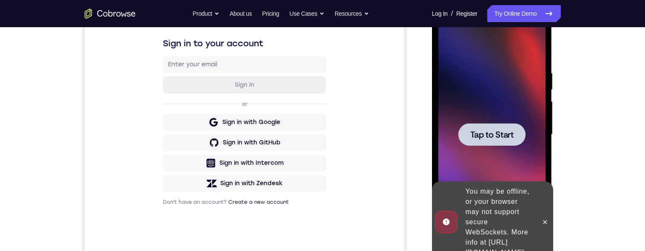
click at [498, 131] on span "Tap to Start" at bounding box center [491, 135] width 43 height 9
click at [506, 135] on span "Tap to Start" at bounding box center [491, 135] width 43 height 9
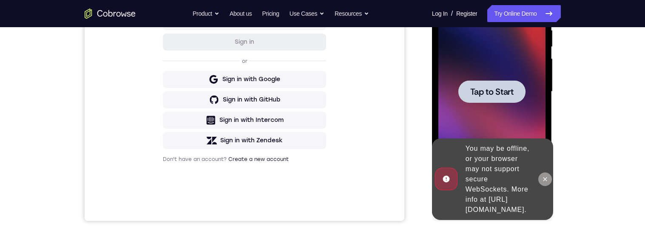
click at [545, 177] on icon at bounding box center [545, 179] width 4 height 4
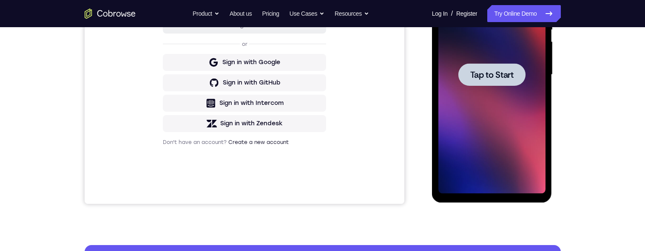
scroll to position [193, 0]
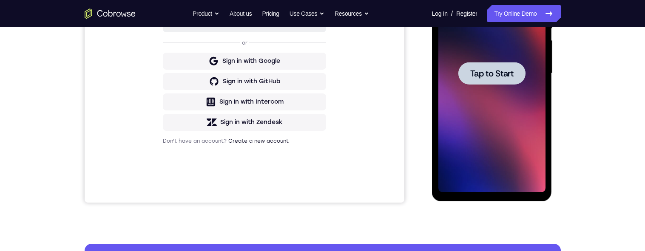
click at [480, 72] on span "Tap to Start" at bounding box center [491, 73] width 43 height 9
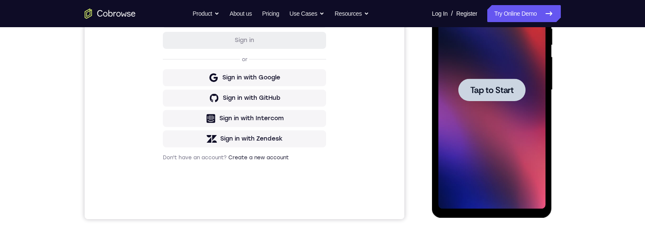
scroll to position [101, 0]
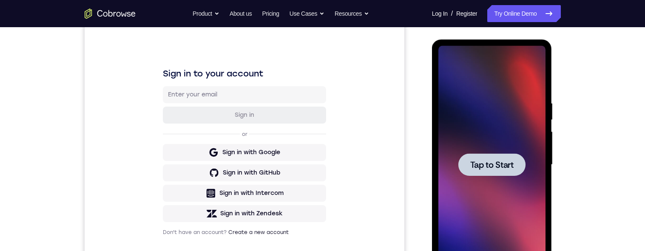
click at [494, 164] on span "Tap to Start" at bounding box center [491, 165] width 43 height 9
click at [487, 166] on span "Tap to Start" at bounding box center [491, 165] width 43 height 9
click at [495, 167] on span "Tap to Start" at bounding box center [491, 165] width 43 height 9
click at [498, 172] on div at bounding box center [491, 164] width 67 height 23
